Goal: Use online tool/utility: Utilize a website feature to perform a specific function

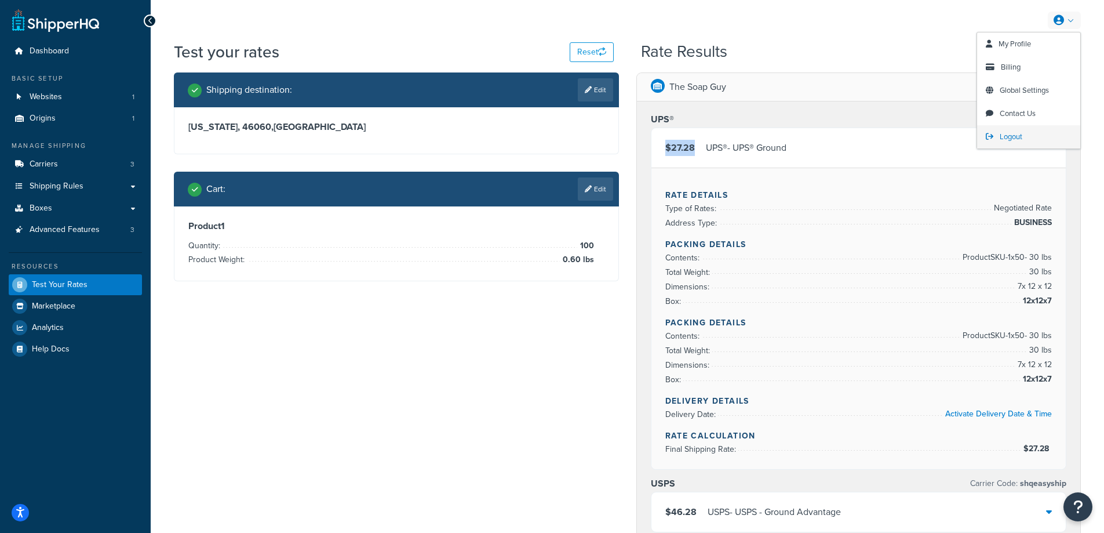
click at [1013, 141] on span "Logout" at bounding box center [1011, 136] width 23 height 11
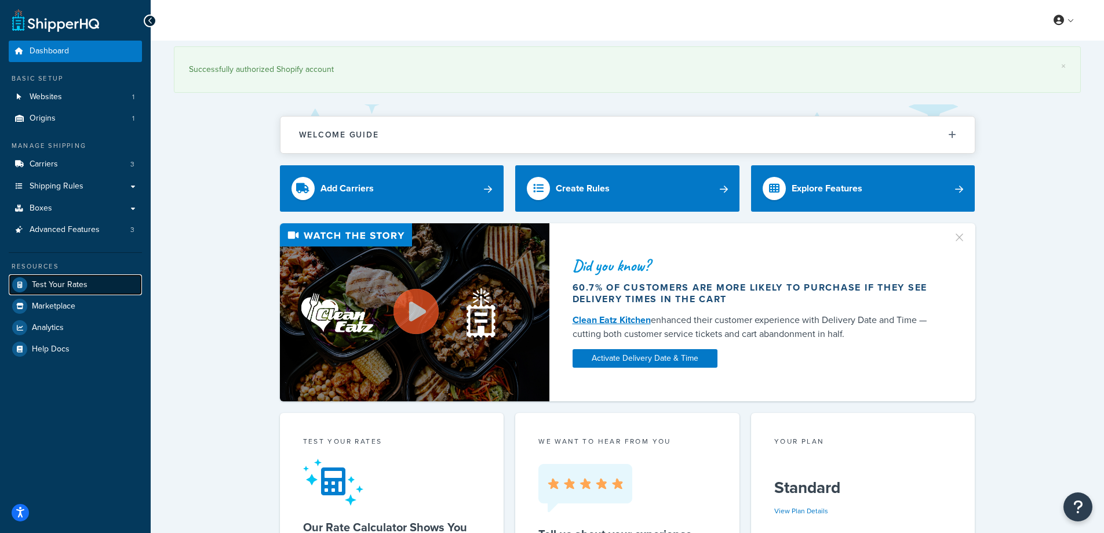
click at [79, 280] on span "Test Your Rates" at bounding box center [60, 285] width 56 height 10
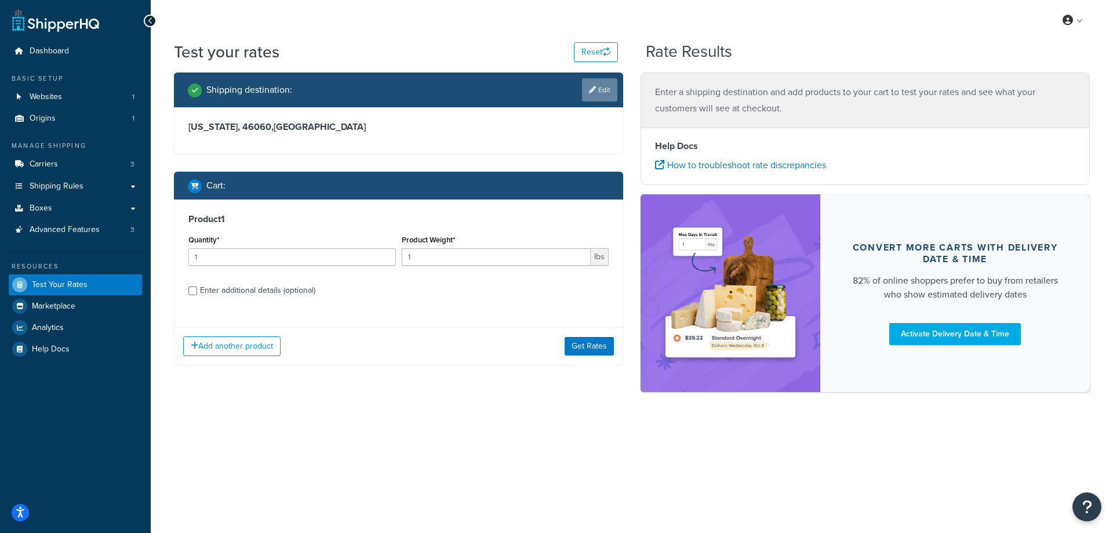
click at [617, 83] on link "Edit" at bounding box center [599, 89] width 35 height 23
select select "IN"
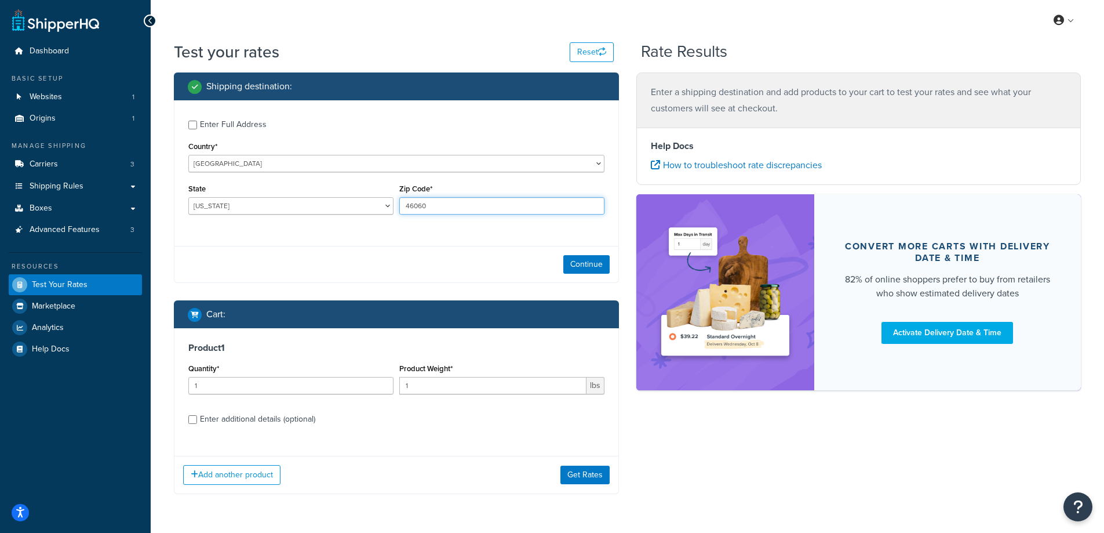
drag, startPoint x: 433, startPoint y: 206, endPoint x: 404, endPoint y: 208, distance: 29.0
click at [404, 208] on input "46060" at bounding box center [501, 205] width 205 height 17
paste input "37863"
type input "37863"
click at [382, 226] on div "Enter Full Address Country* [GEOGRAPHIC_DATA] [GEOGRAPHIC_DATA] [GEOGRAPHIC_DAT…" at bounding box center [397, 168] width 444 height 137
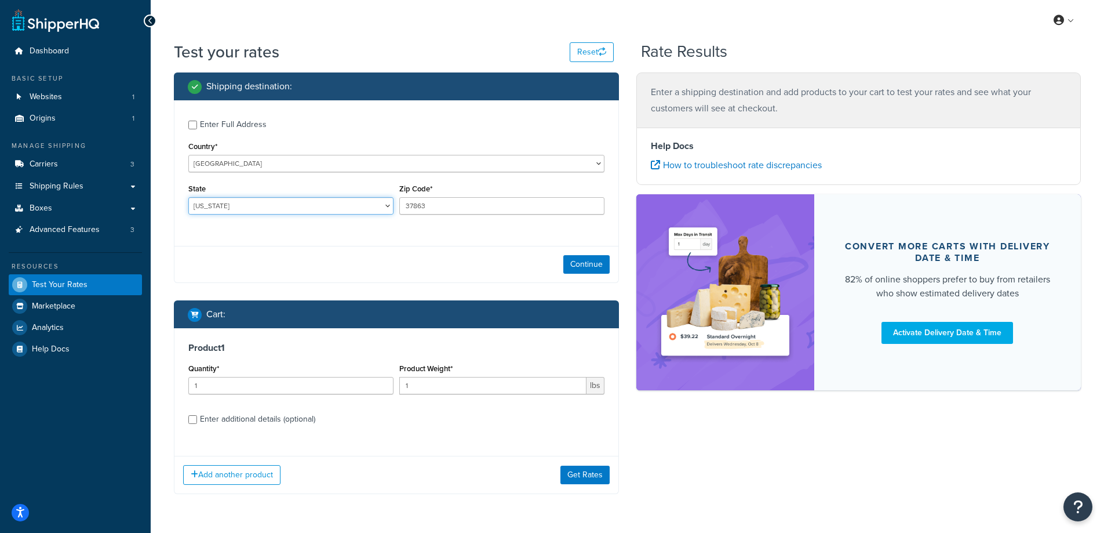
click at [298, 208] on select "[US_STATE] [US_STATE] [US_STATE] [US_STATE] [US_STATE] Armed Forces Americas Ar…" at bounding box center [290, 205] width 205 height 17
select select "TN"
click at [188, 197] on select "[US_STATE] [US_STATE] [US_STATE] [US_STATE] [US_STATE] Armed Forces Americas Ar…" at bounding box center [290, 205] width 205 height 17
click at [159, 248] on div "Test your rates Reset Rate Results Shipping destination : Enter Full Address Co…" at bounding box center [628, 291] width 954 height 500
click at [591, 268] on button "Continue" at bounding box center [587, 264] width 46 height 19
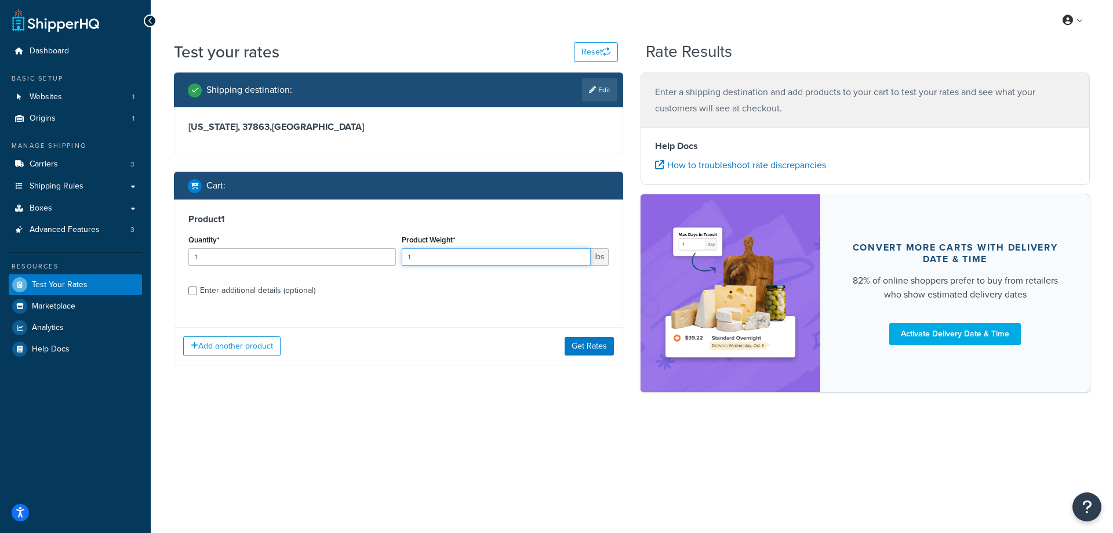
drag, startPoint x: 414, startPoint y: 259, endPoint x: 395, endPoint y: 259, distance: 18.6
click at [395, 259] on div "Quantity* 1 Product Weight* 1 lbs" at bounding box center [399, 253] width 426 height 42
paste input "2.65"
type input "2.65"
click at [304, 263] on input "1" at bounding box center [292, 256] width 208 height 17
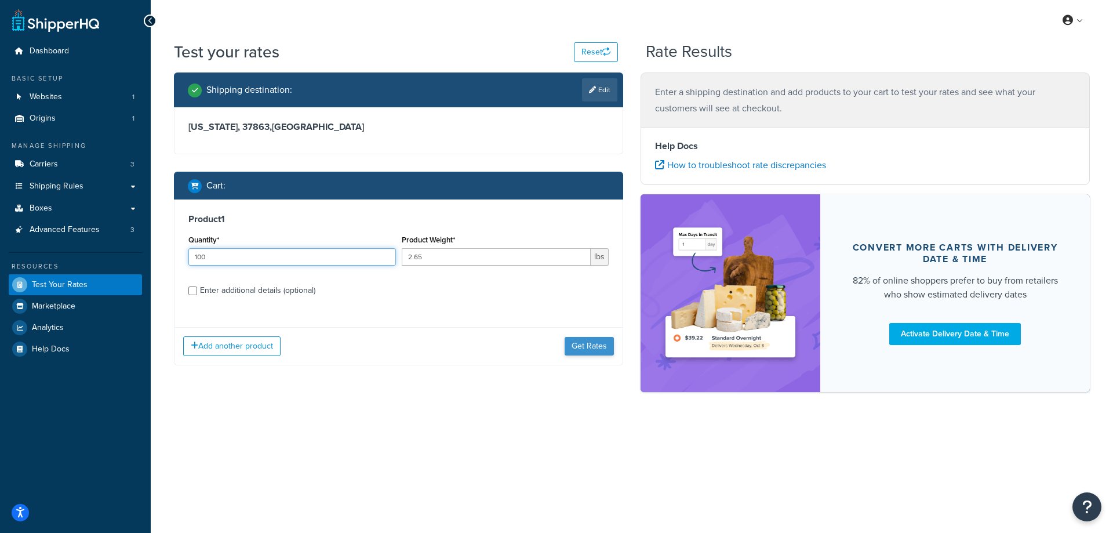
type input "100"
click at [583, 352] on button "Get Rates" at bounding box center [589, 346] width 49 height 19
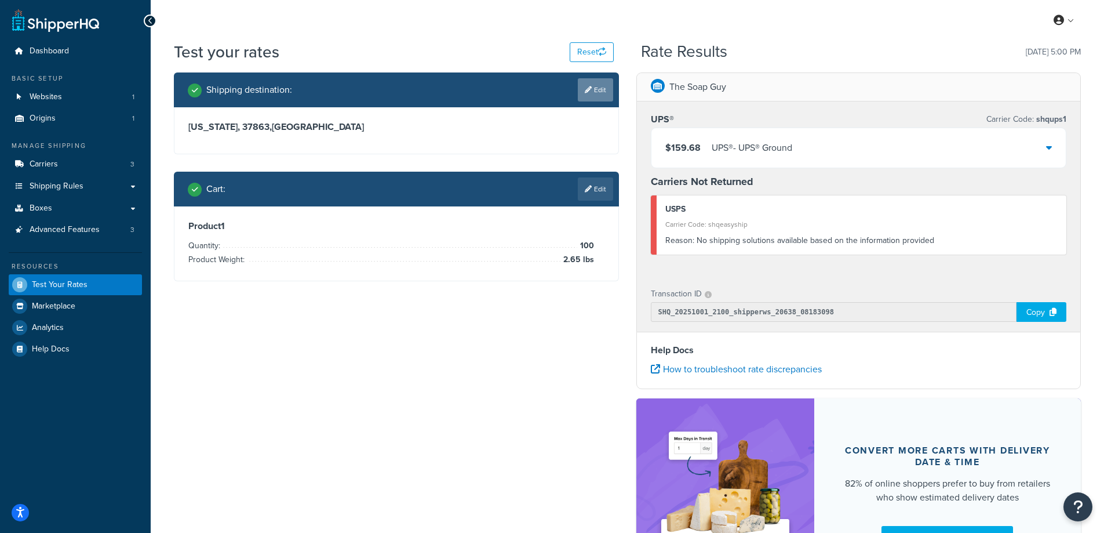
click at [594, 90] on link "Edit" at bounding box center [595, 89] width 35 height 23
select select "TN"
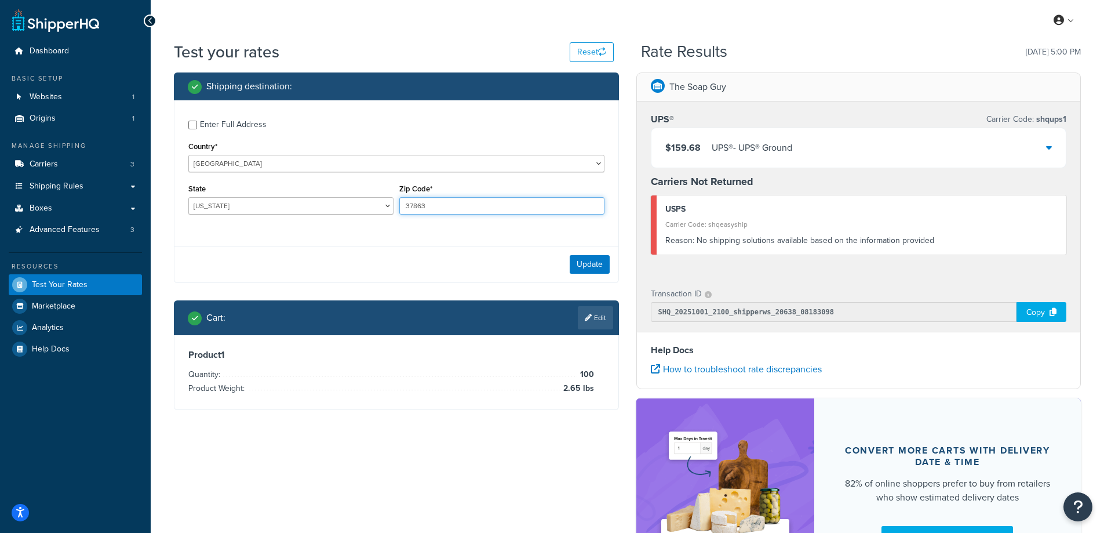
drag, startPoint x: 430, startPoint y: 212, endPoint x: 406, endPoint y: 210, distance: 23.8
click at [406, 210] on input "37863" at bounding box center [501, 205] width 205 height 17
paste input "98940"
type input "98940"
click at [341, 238] on div "Enter Full Address Country* [GEOGRAPHIC_DATA] [GEOGRAPHIC_DATA] [GEOGRAPHIC_DAT…" at bounding box center [396, 191] width 445 height 183
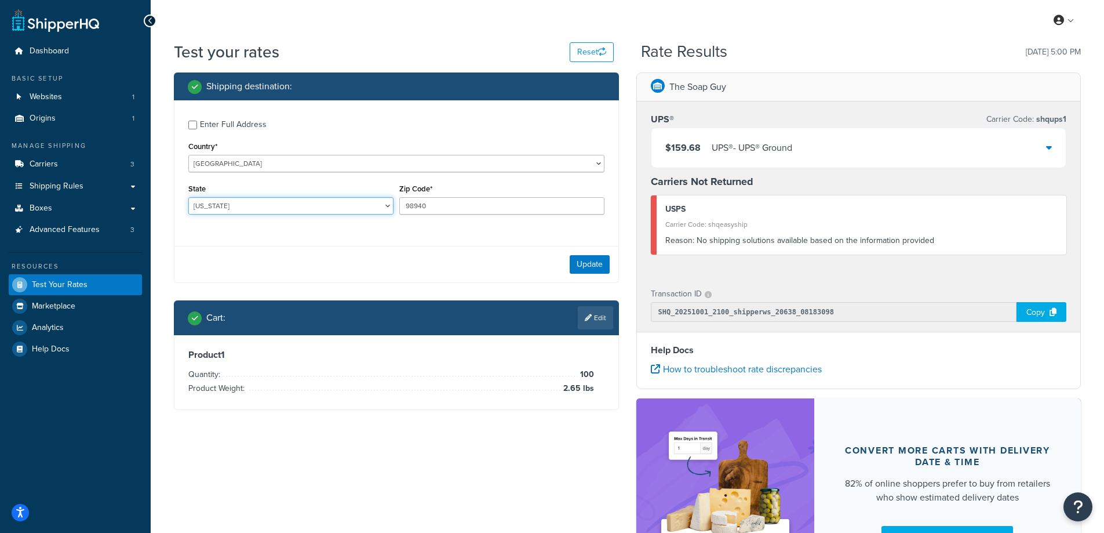
click at [235, 203] on select "[US_STATE] [US_STATE] [US_STATE] [US_STATE] [US_STATE] Armed Forces Americas Ar…" at bounding box center [290, 205] width 205 height 17
select select "WA"
click at [188, 197] on select "[US_STATE] [US_STATE] [US_STATE] [US_STATE] [US_STATE] Armed Forces Americas Ar…" at bounding box center [290, 205] width 205 height 17
click at [181, 458] on div "Shipping destination : Enter Full Address Country* [GEOGRAPHIC_DATA] [GEOGRAPHI…" at bounding box center [627, 338] width 925 height 533
click at [593, 261] on button "Update" at bounding box center [590, 264] width 40 height 19
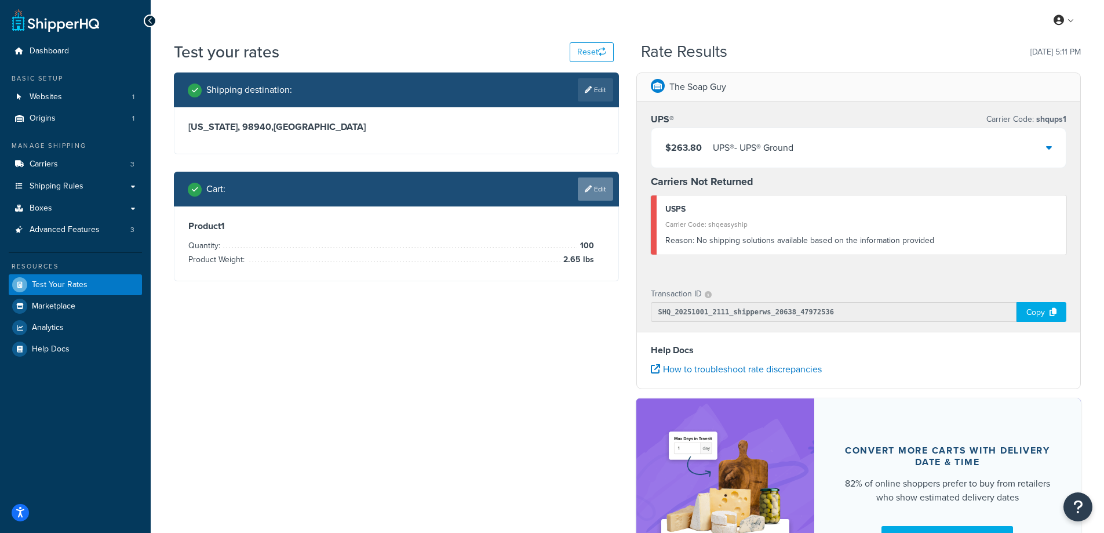
click at [605, 186] on link "Edit" at bounding box center [595, 188] width 35 height 23
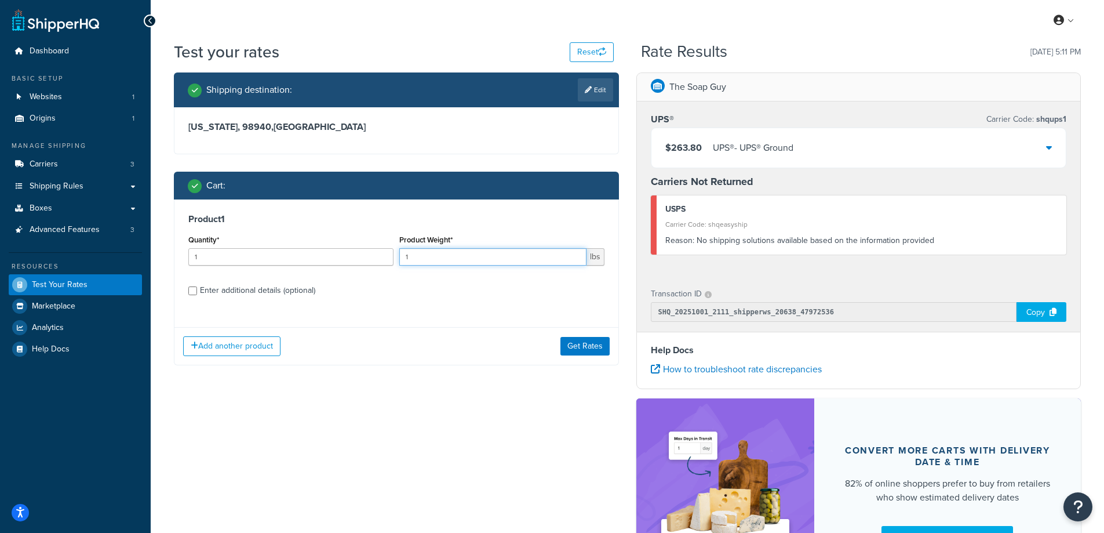
drag, startPoint x: 429, startPoint y: 257, endPoint x: 402, endPoint y: 257, distance: 27.2
click at [402, 257] on input "1" at bounding box center [492, 256] width 187 height 17
paste input ".55"
type input "1.55"
click at [315, 253] on input "1" at bounding box center [290, 256] width 205 height 17
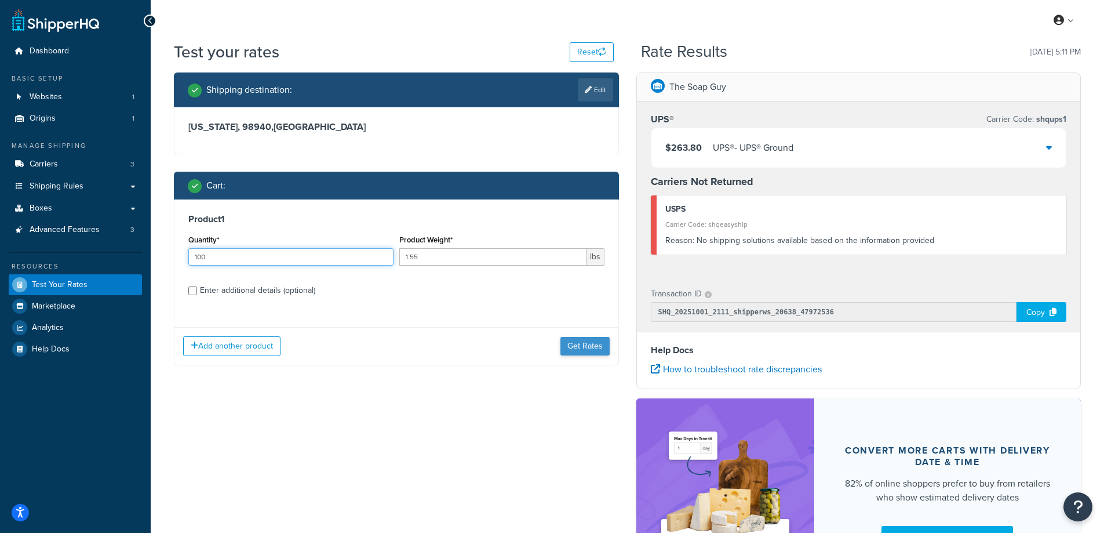
type input "100"
click at [564, 345] on button "Get Rates" at bounding box center [585, 346] width 49 height 19
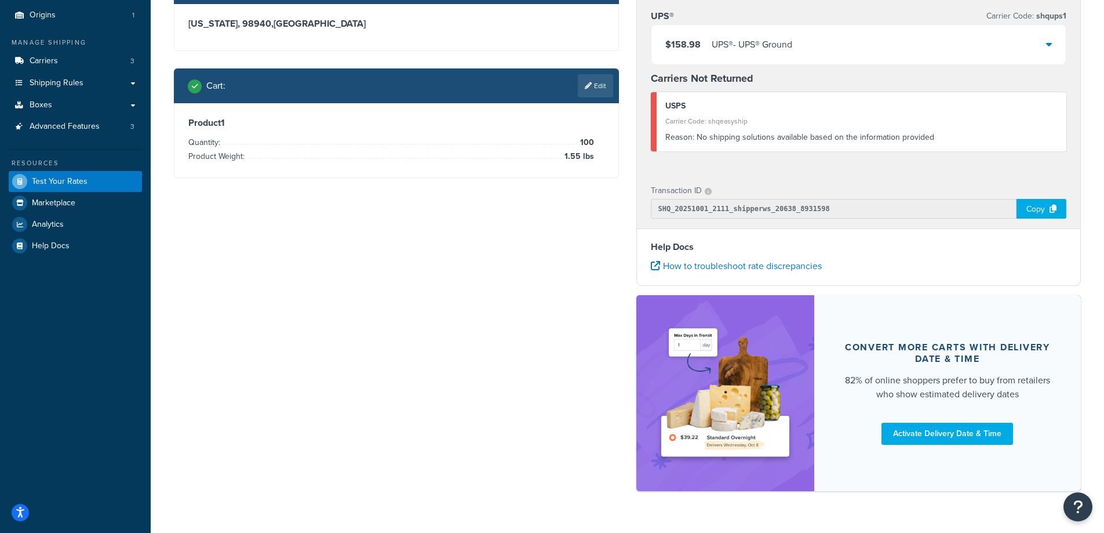
scroll to position [131, 0]
